Goal: Obtain resource: Download file/media

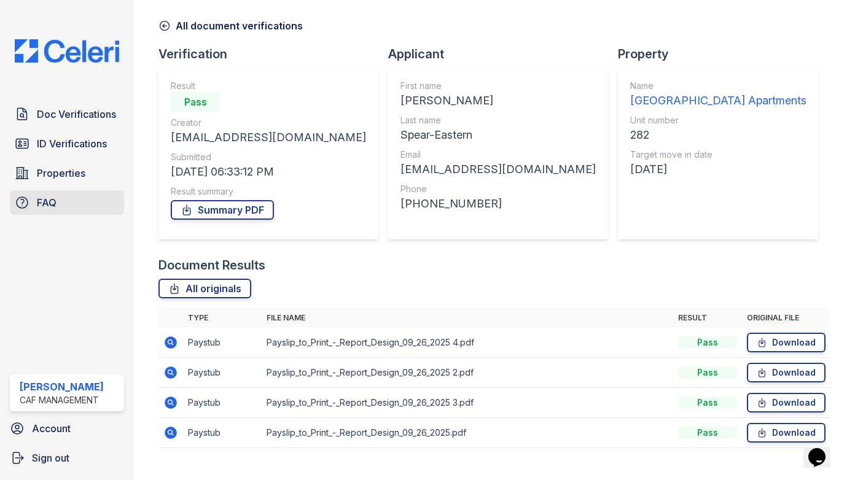
scroll to position [68, 0]
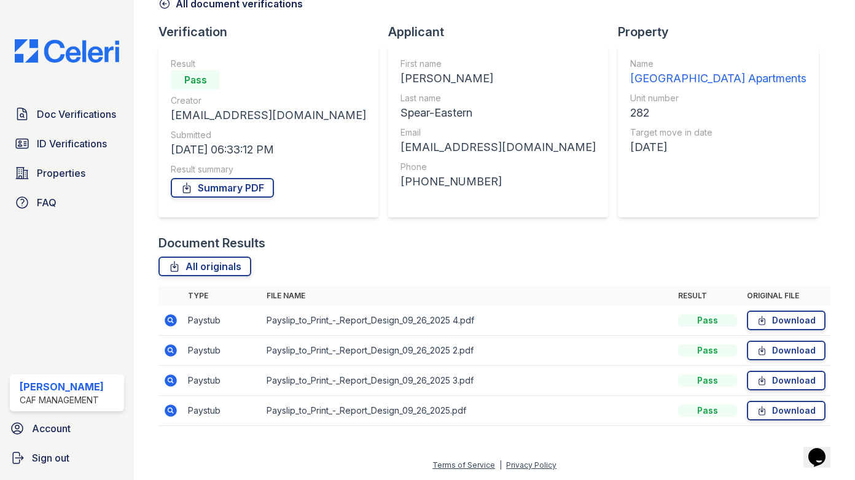
click at [86, 101] on div "Doc Verifications ID Verifications Properties FAQ Massiel Perez CAF Management …" at bounding box center [67, 240] width 134 height 480
click at [85, 112] on span "Doc Verifications" at bounding box center [76, 114] width 79 height 15
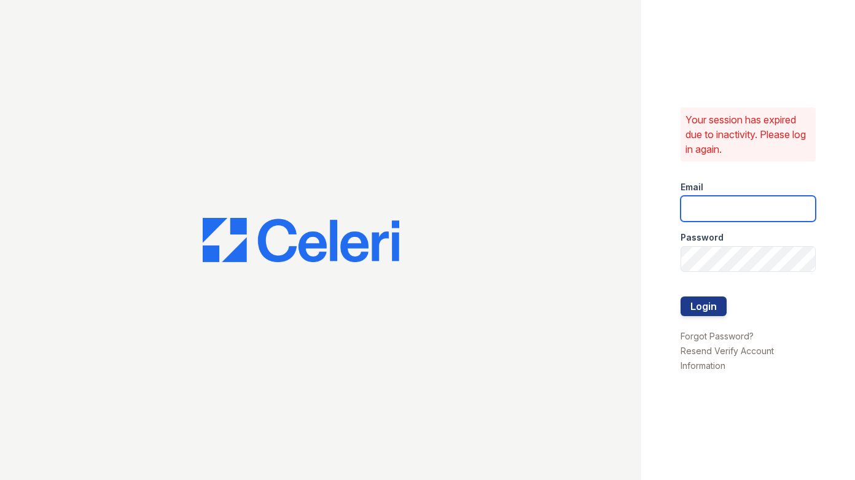
type input "artisanpark.am@cafmanagement.com"
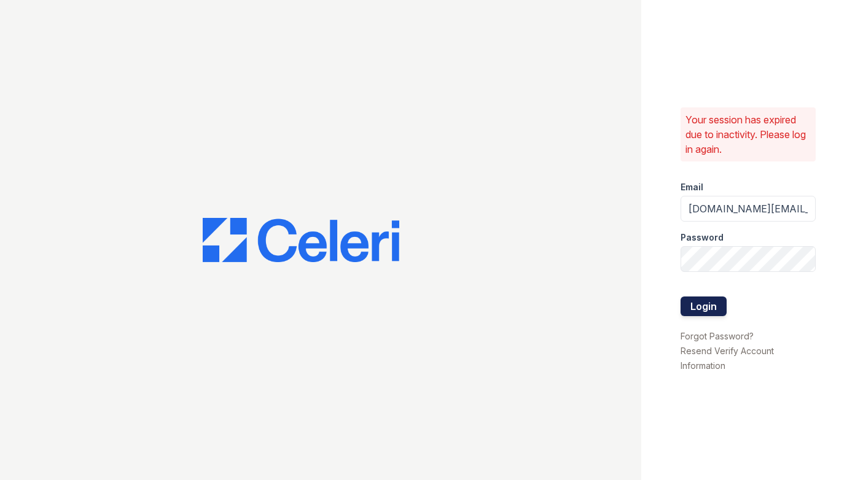
click at [714, 311] on button "Login" at bounding box center [704, 307] width 46 height 20
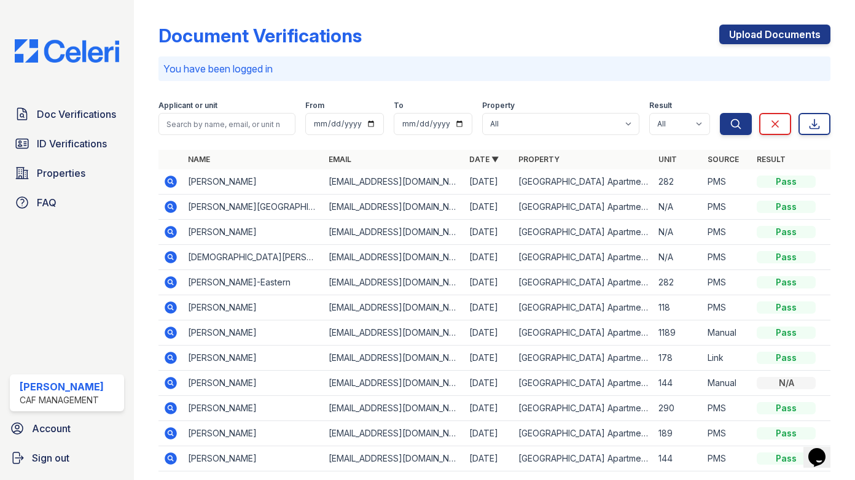
click at [174, 203] on icon at bounding box center [171, 207] width 12 height 12
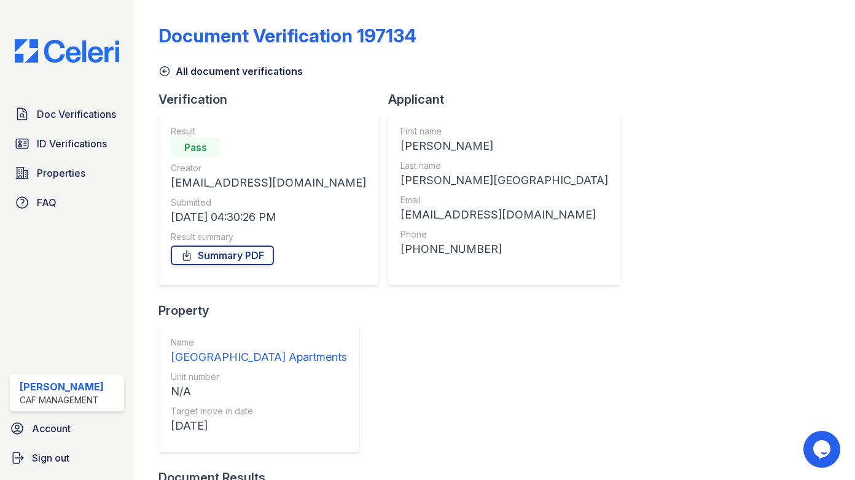
scroll to position [98, 0]
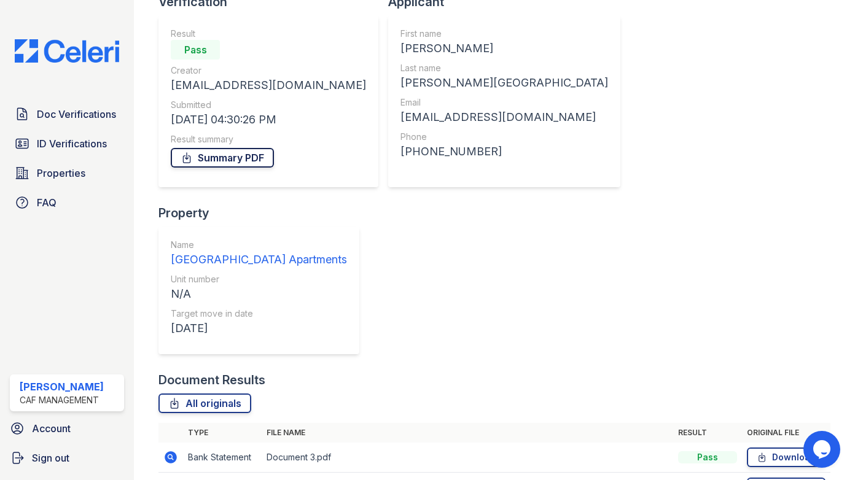
click at [213, 148] on link "Summary PDF" at bounding box center [222, 158] width 103 height 20
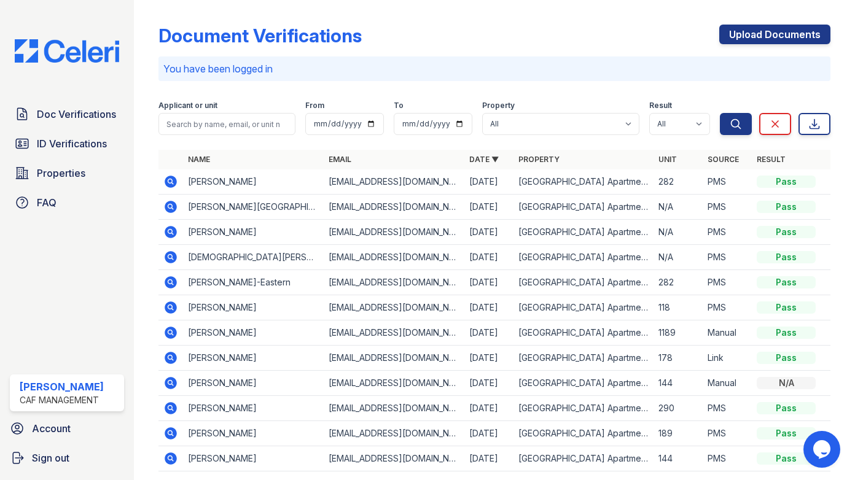
click at [166, 232] on icon at bounding box center [171, 232] width 12 height 12
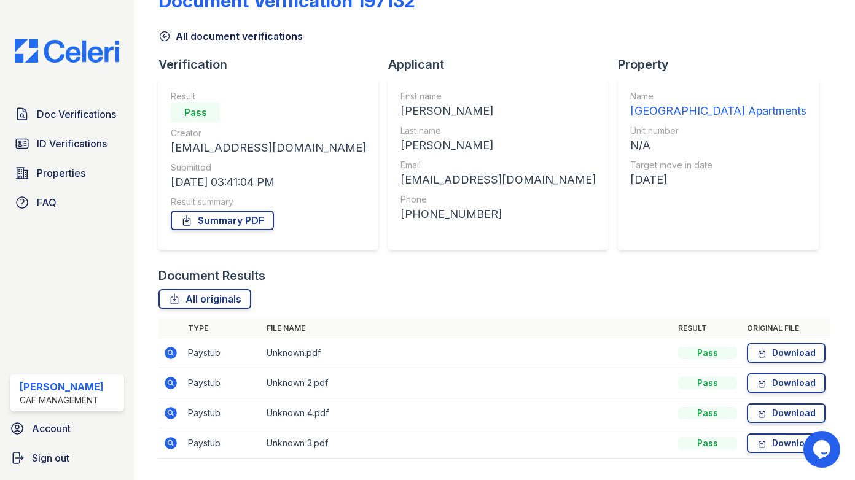
scroll to position [68, 0]
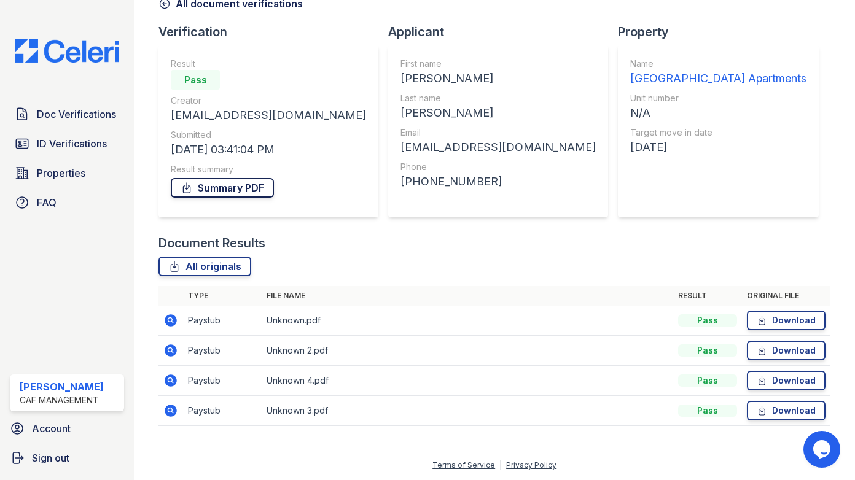
click at [216, 190] on link "Summary PDF" at bounding box center [222, 188] width 103 height 20
